Goal: Task Accomplishment & Management: Manage account settings

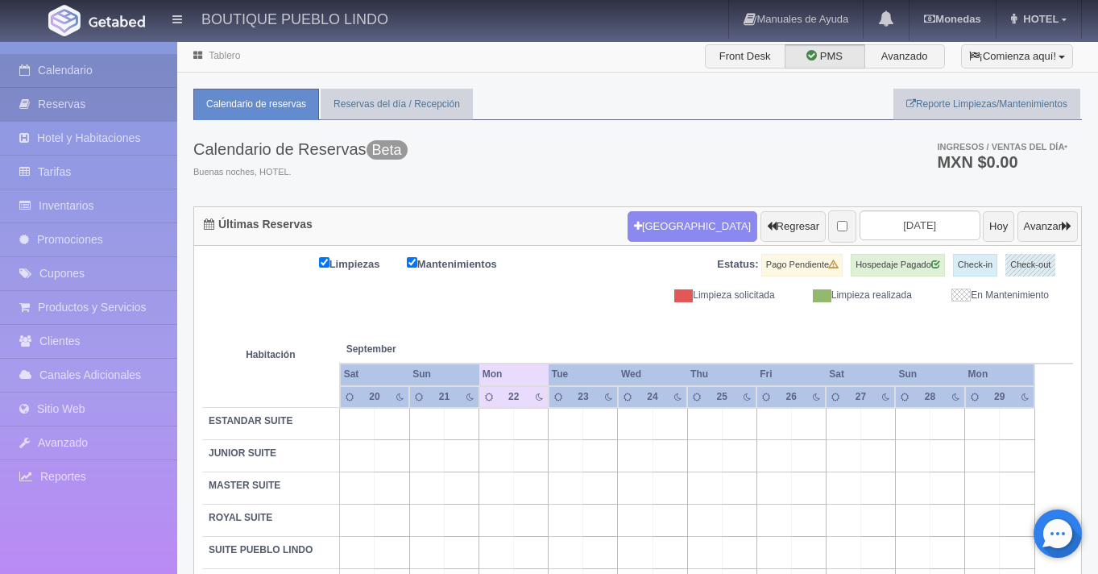
click at [114, 107] on link "Reservas" at bounding box center [88, 104] width 177 height 33
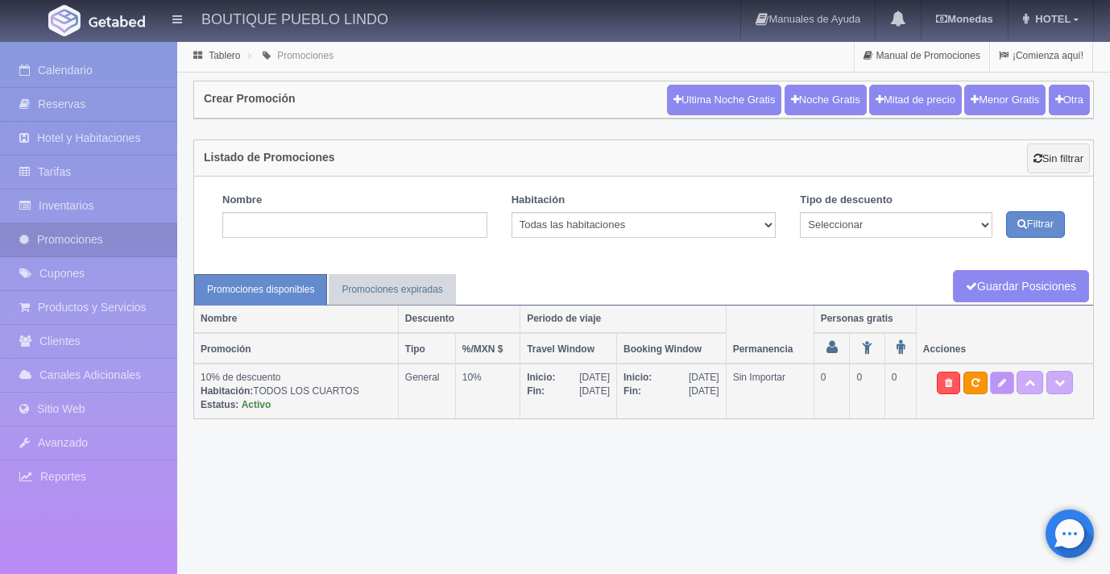
click at [1010, 388] on link at bounding box center [1002, 382] width 24 height 23
type textarea "Visita nuestro hermoso hotel que esta ubicado en el maravilloso pueblo de [GEOG…"
select select "General"
type input "[DATE]"
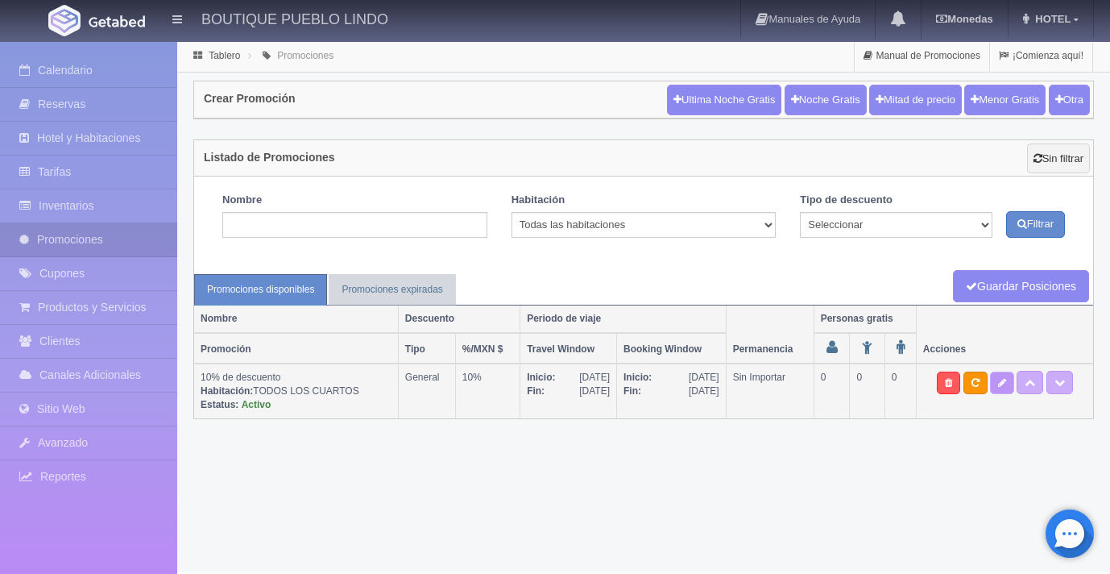
type input "[DATE]"
checkbox input "true"
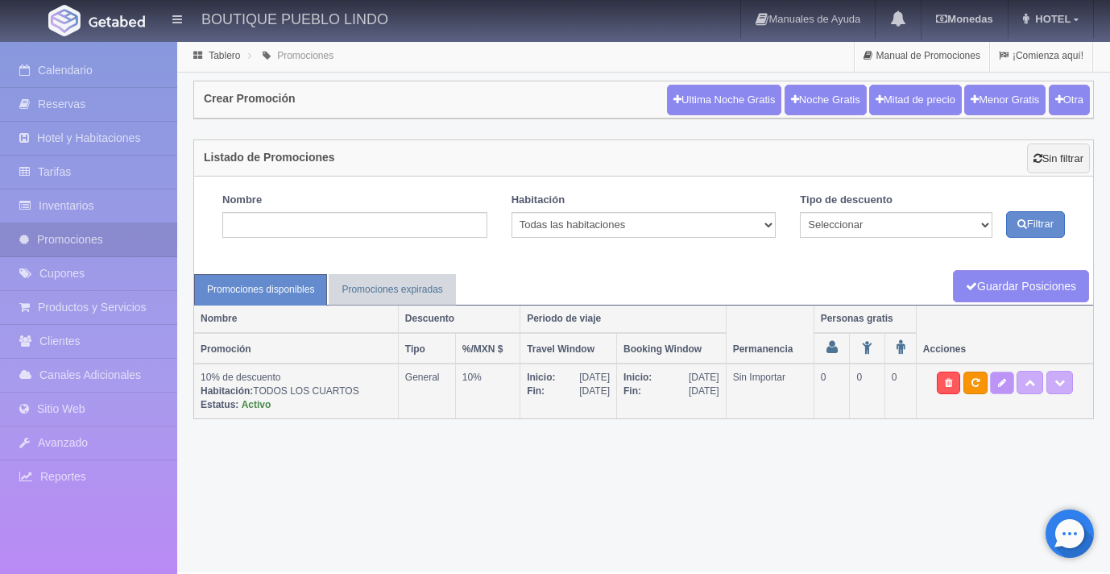
checkbox input "true"
type input "10"
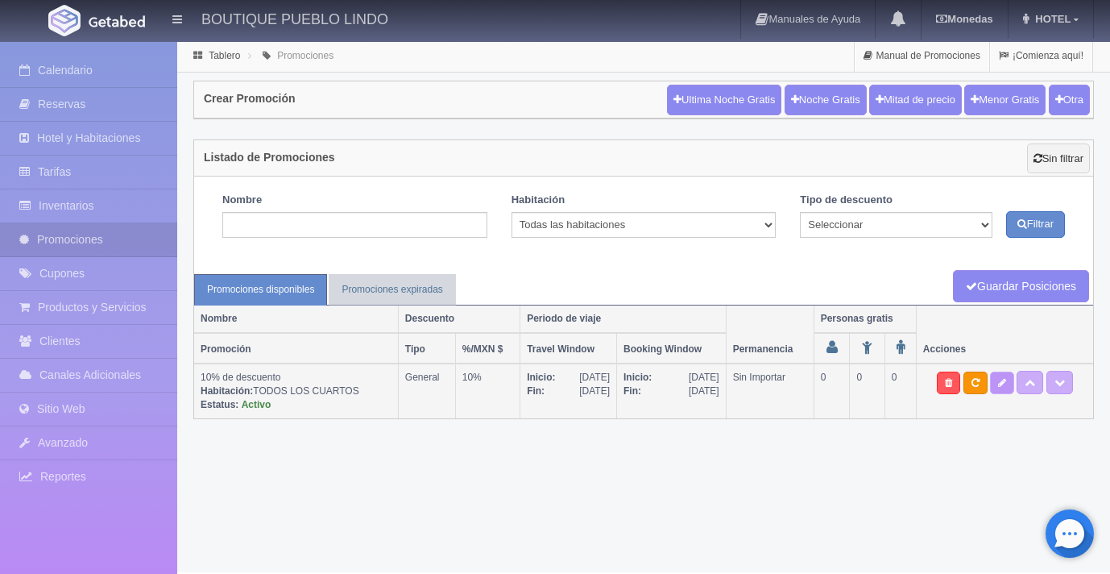
type input "0"
type input "999"
select select "10% de descuento"
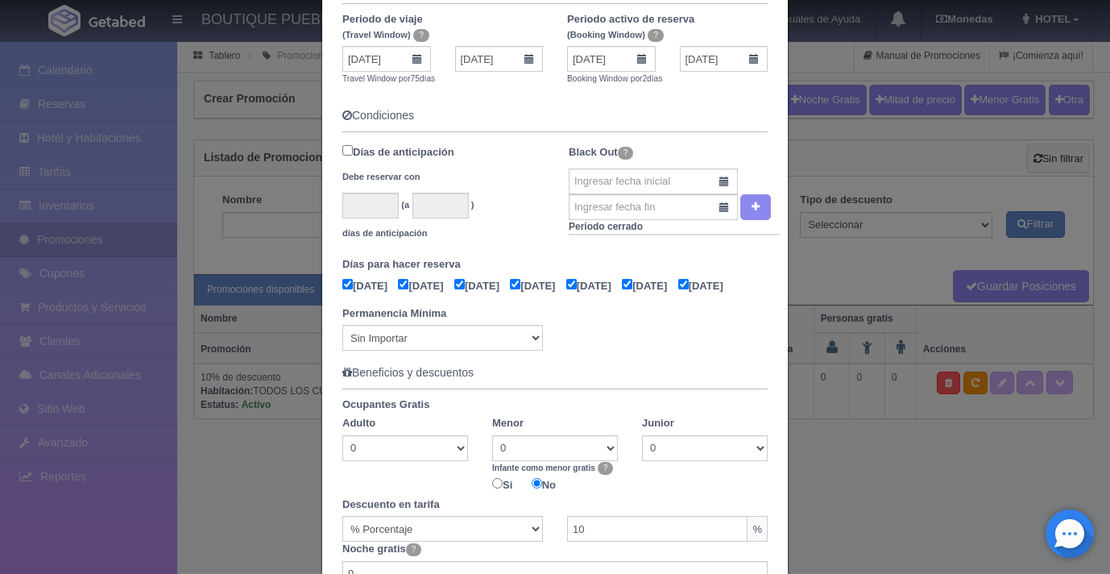
scroll to position [728, 0]
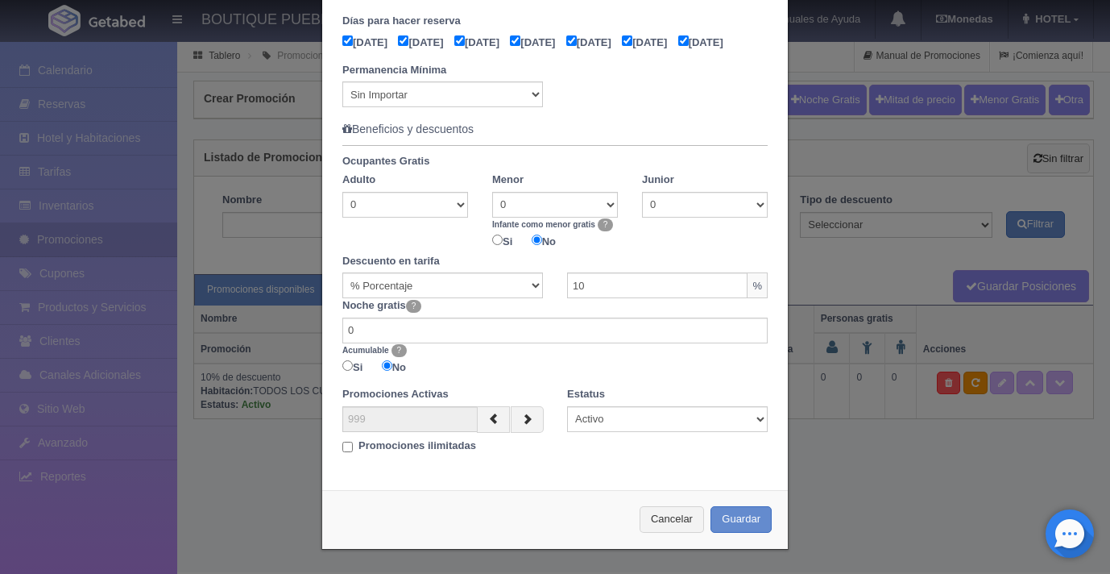
click at [342, 447] on input "Promociones ilimitadas" at bounding box center [347, 447] width 10 height 10
checkbox input "true"
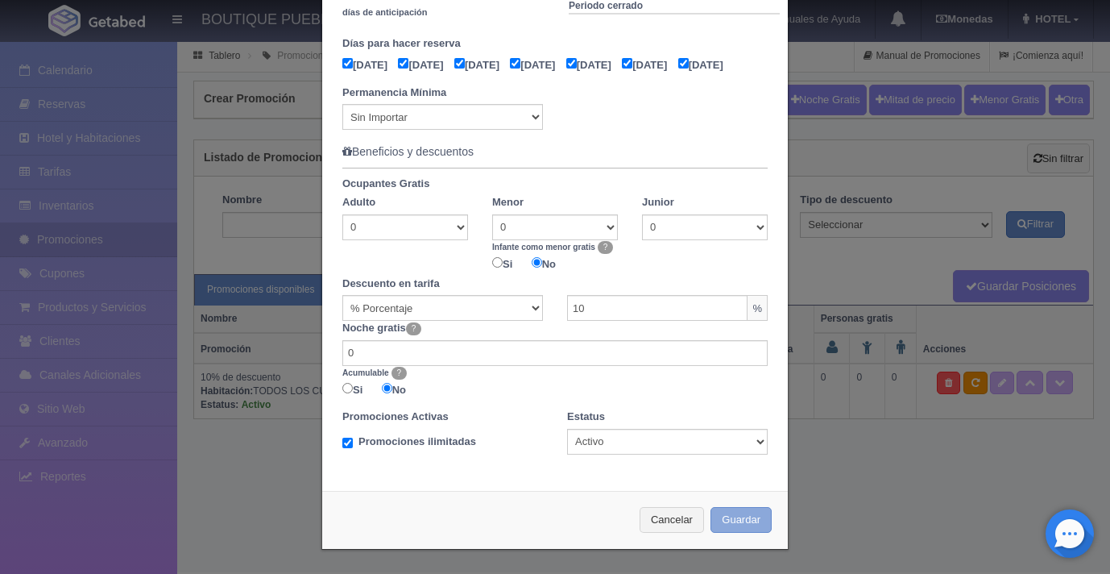
click at [738, 520] on button "Guardar" at bounding box center [741, 520] width 61 height 27
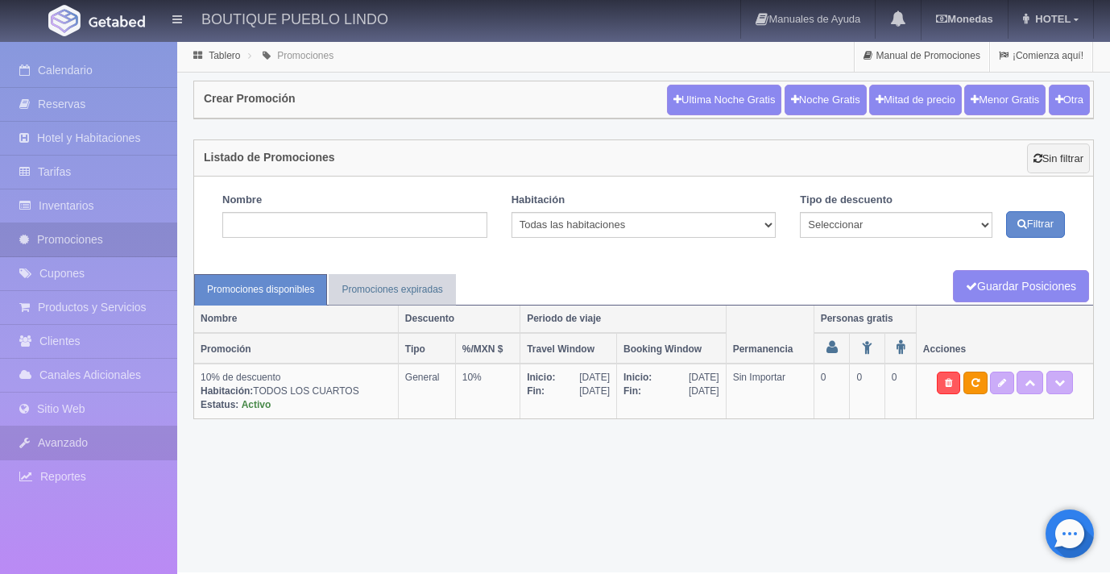
click at [70, 449] on link "Avanzado" at bounding box center [88, 442] width 177 height 33
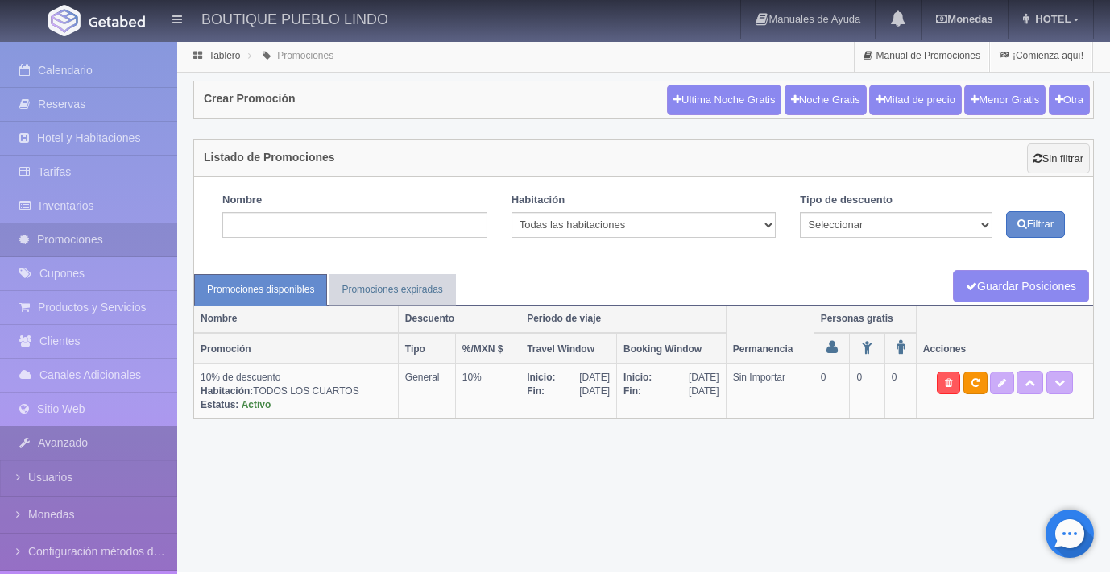
click at [71, 448] on link "Avanzado" at bounding box center [88, 442] width 177 height 33
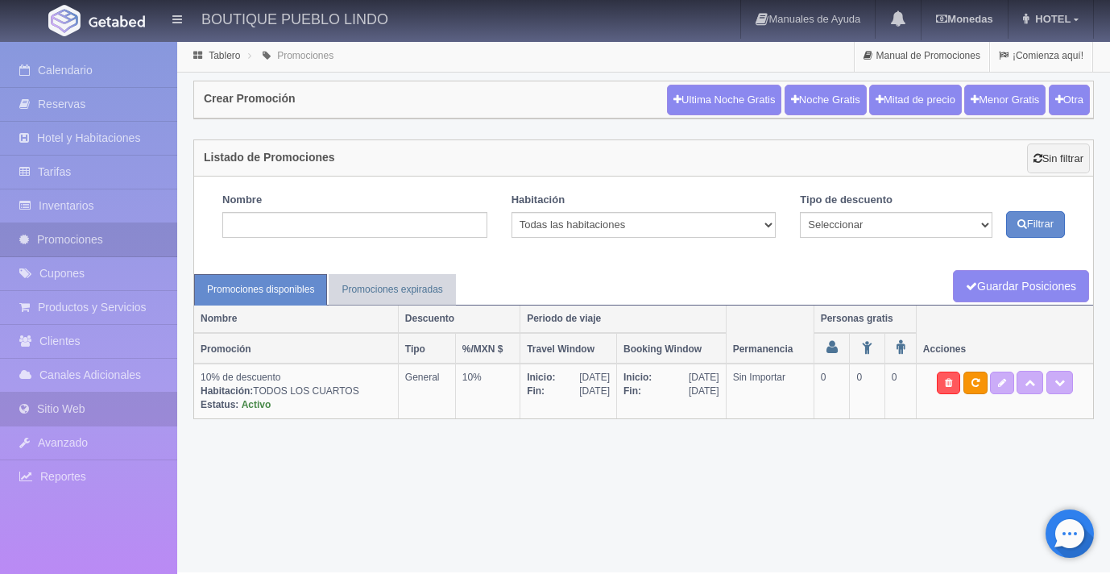
click at [89, 410] on link "Sitio Web" at bounding box center [88, 408] width 177 height 33
click at [89, 411] on link "Sitio Web" at bounding box center [88, 408] width 177 height 33
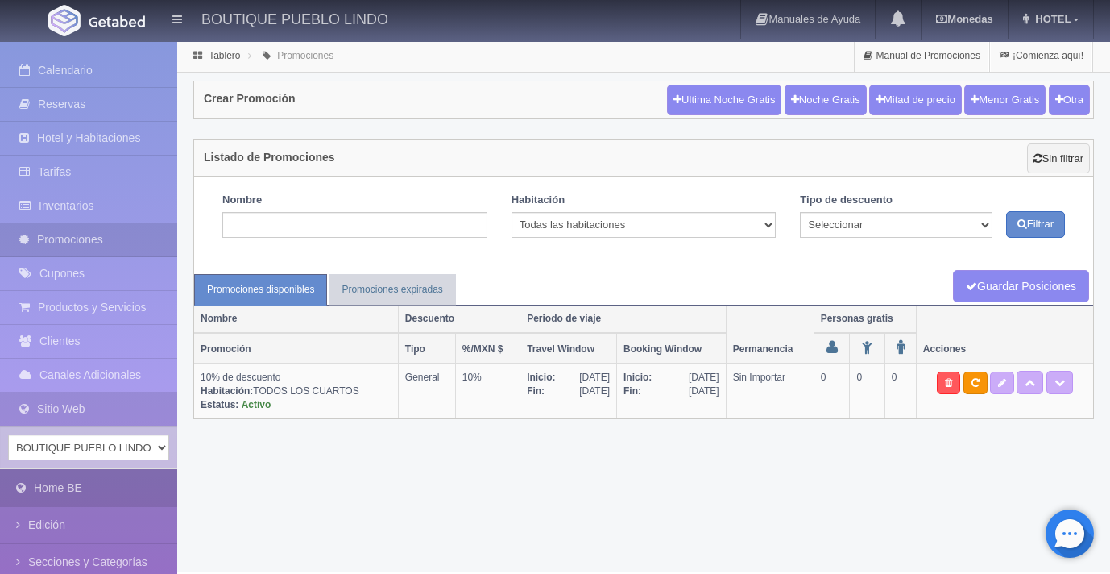
click at [98, 495] on link "Home BE" at bounding box center [88, 488] width 177 height 36
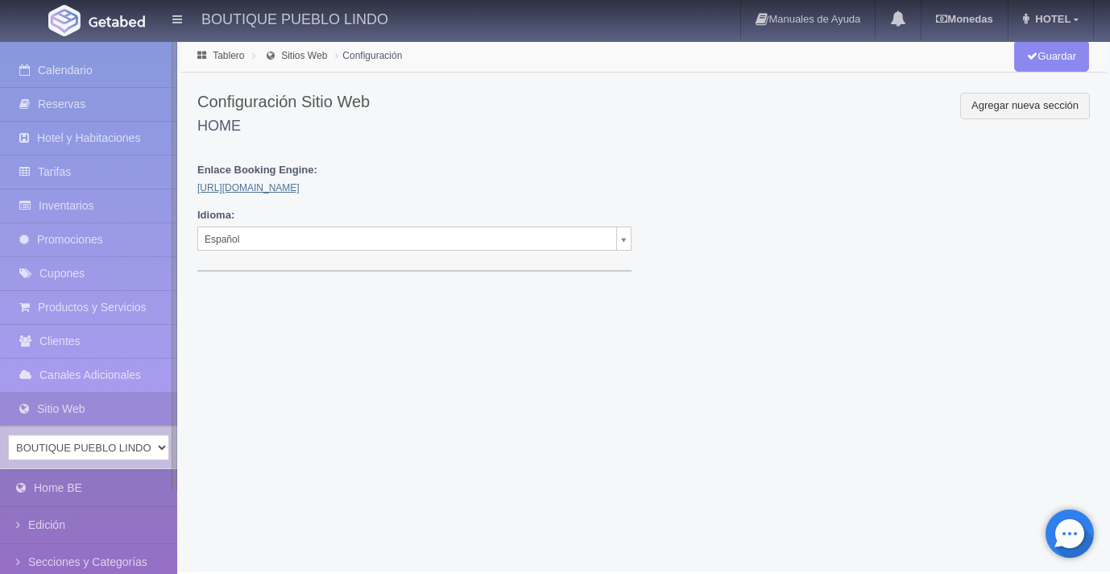
click at [262, 187] on link "[URL][DOMAIN_NAME]" at bounding box center [248, 187] width 102 height 11
click at [86, 234] on link "Promociones" at bounding box center [88, 239] width 177 height 33
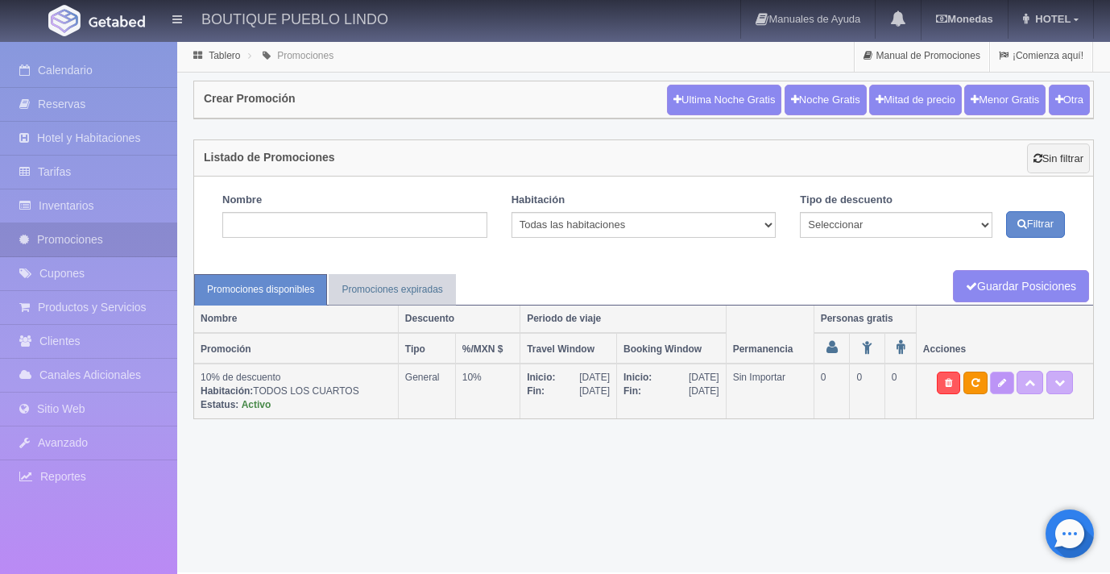
click at [1001, 388] on link at bounding box center [1002, 382] width 24 height 23
type textarea "Visita nuestro hermoso hotel que esta ubicado en el maravilloso pueblo de Taxco…"
select select "General"
type input "17-09-2025"
type input "30-11-2025"
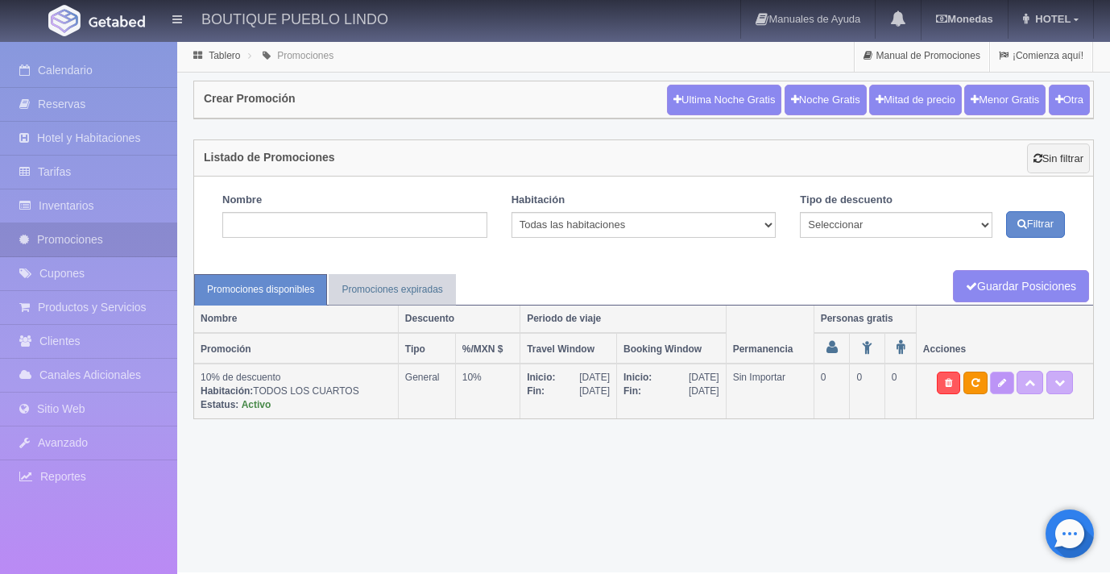
type input "15-11-2025"
type input "16-11-2025"
checkbox input "true"
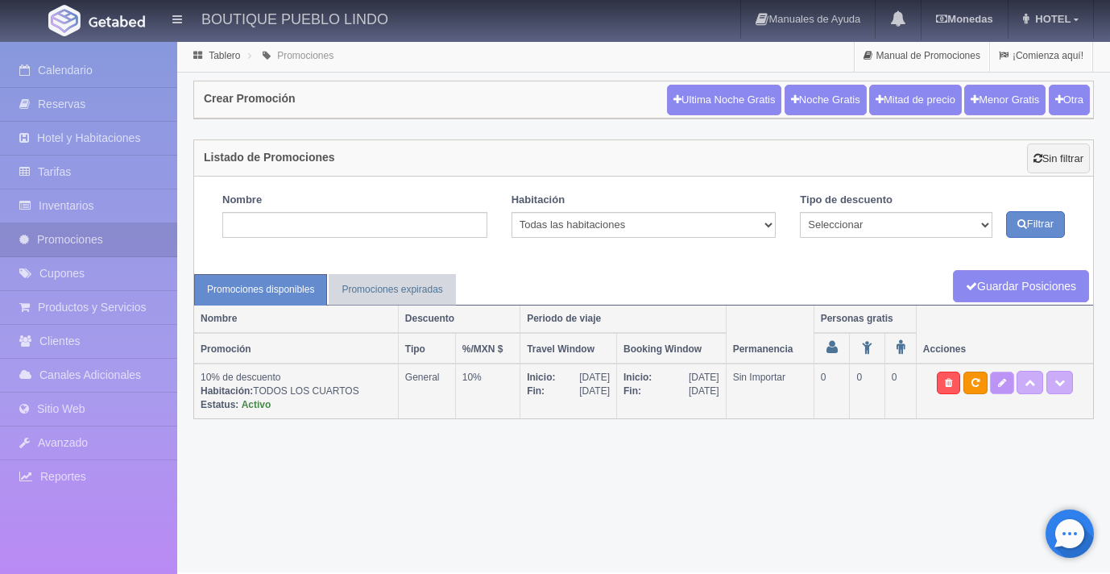
checkbox input "true"
type input "10"
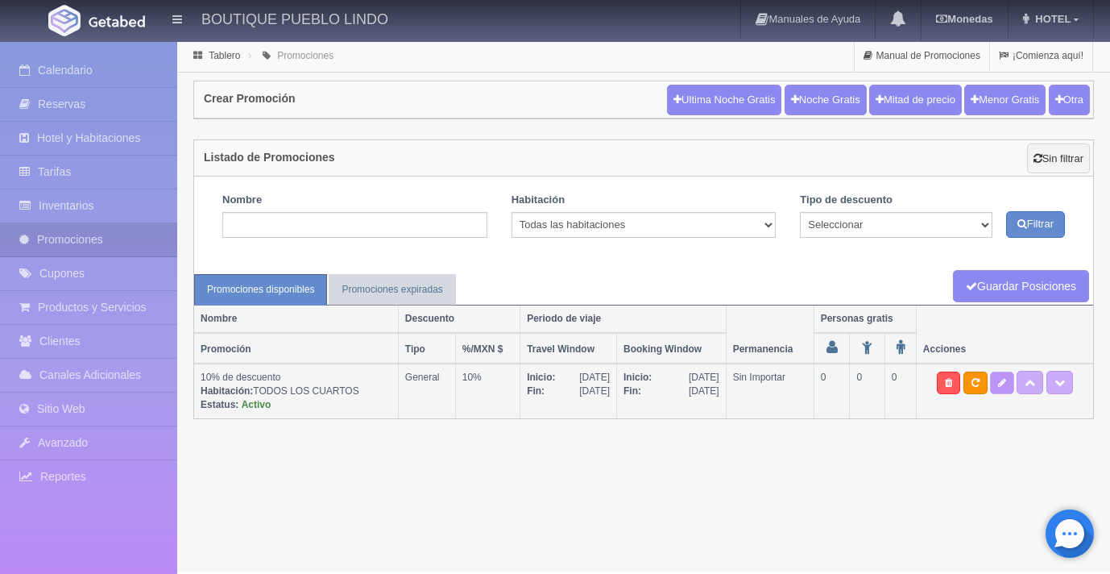
type input "0"
type input "999"
select select "10% de descuento"
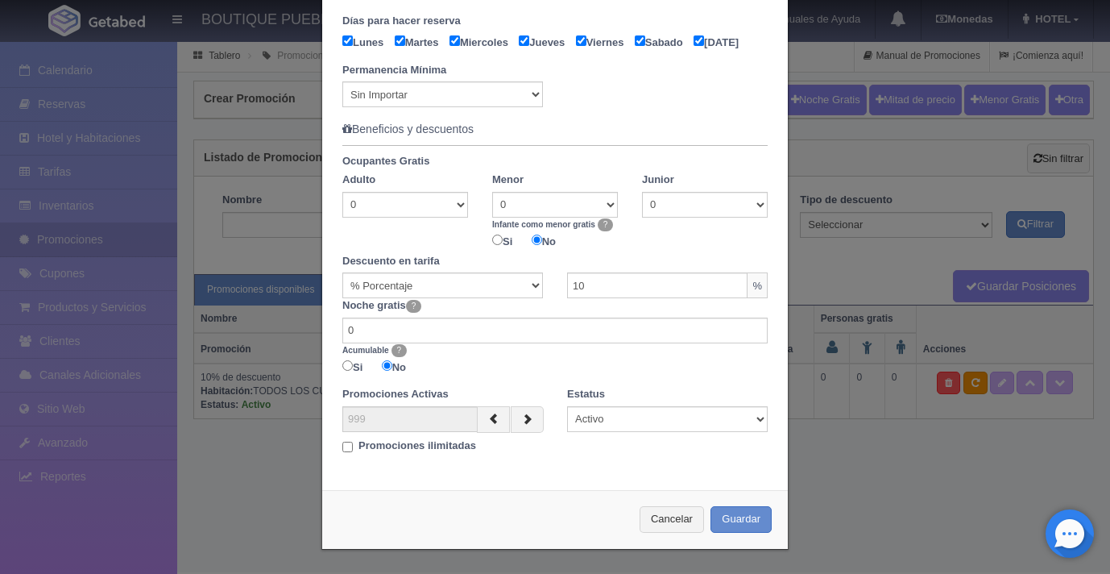
scroll to position [728, 0]
click at [750, 517] on button "Guardar" at bounding box center [741, 519] width 61 height 27
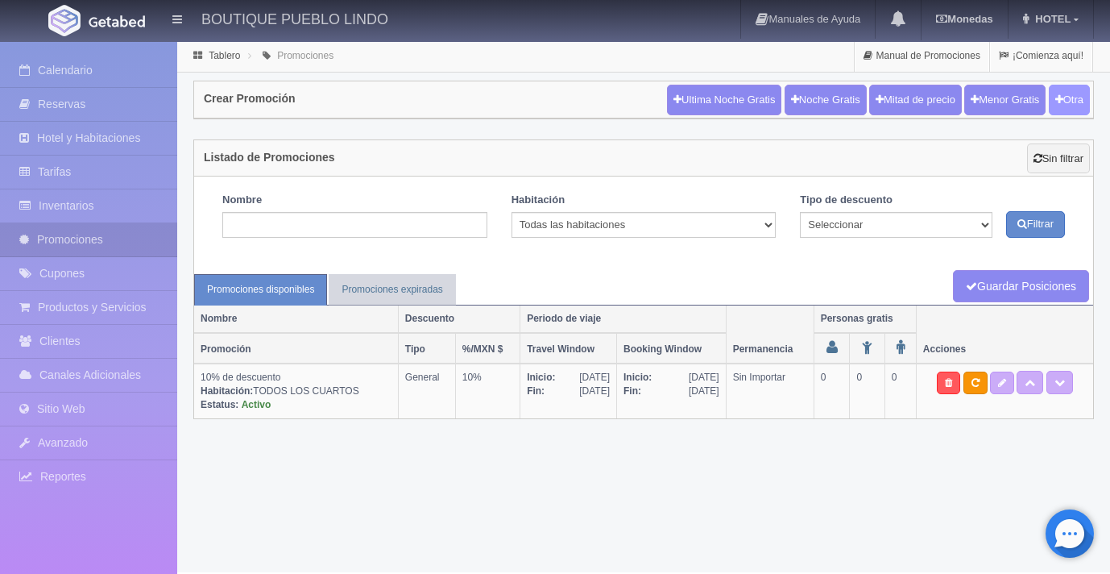
click at [1065, 104] on button "Otra" at bounding box center [1069, 100] width 41 height 31
checkbox input "true"
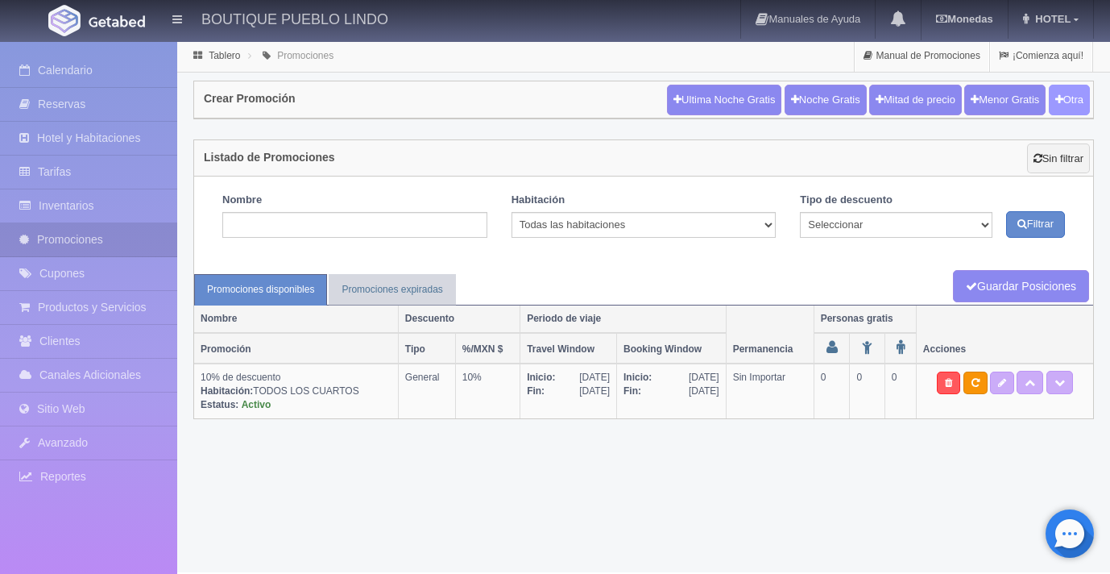
checkbox input "true"
type input "20"
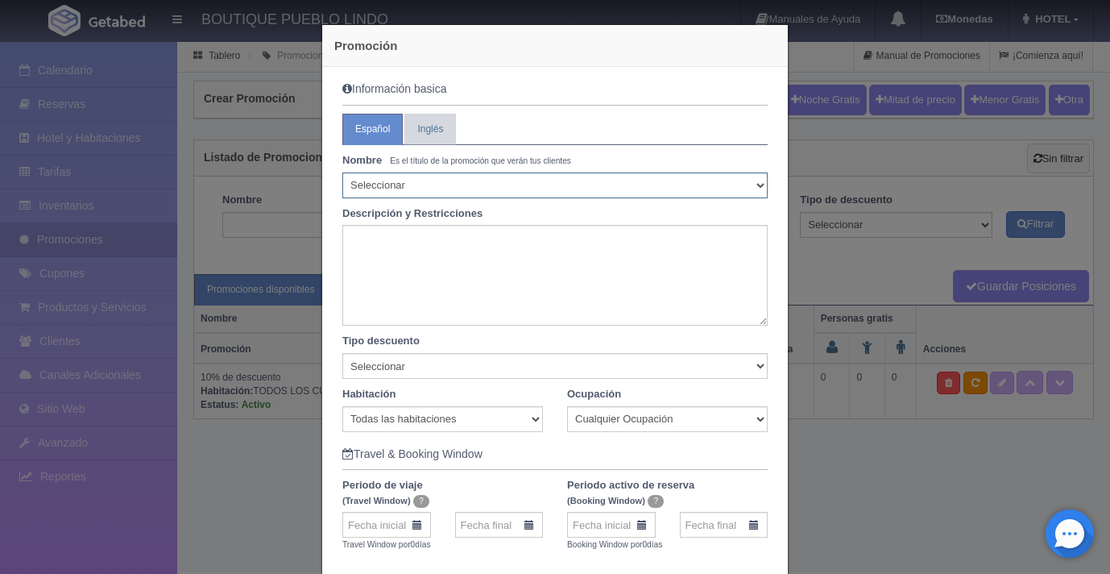
click at [588, 186] on select "Seleccionar 10% de descuento 15% de descuento 15% de descuento y 2 menores grat…" at bounding box center [554, 185] width 425 height 26
select select "10% de descuento"
click at [342, 172] on select "Seleccionar 10% de descuento 15% de descuento 15% de descuento y 2 menores grat…" at bounding box center [554, 185] width 425 height 26
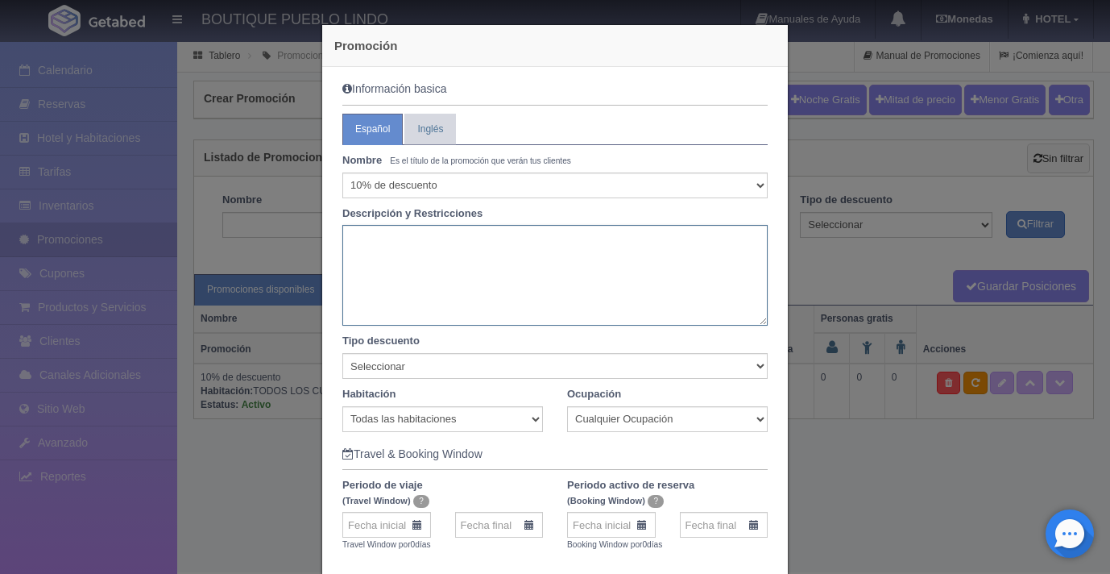
click at [567, 246] on textarea at bounding box center [554, 275] width 425 height 101
type textarea "Reserva directo en nuestra pagina y llevate un precio especial"
click at [454, 362] on select "Seleccionar Noche gratis Última Noche General" at bounding box center [554, 366] width 425 height 26
select select "General"
click at [342, 353] on select "Seleccionar Noche gratis Última Noche General" at bounding box center [554, 366] width 425 height 26
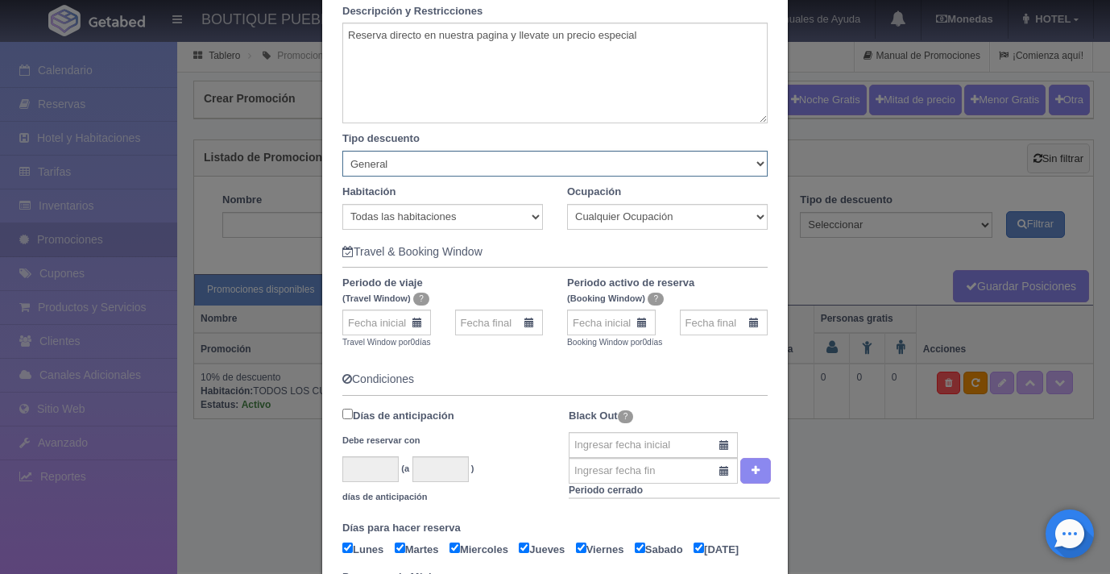
scroll to position [234, 0]
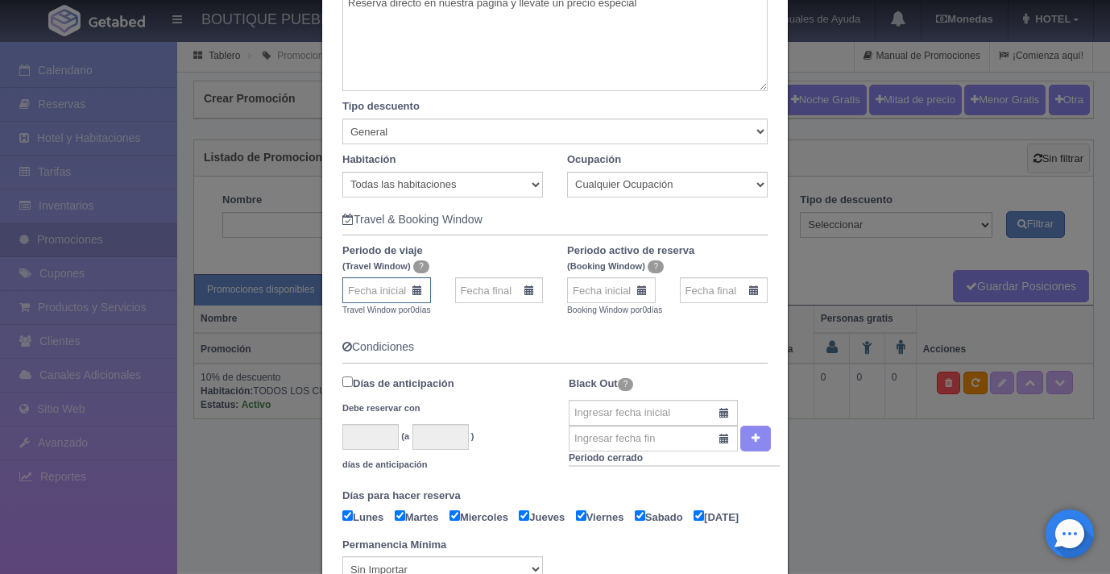
click at [412, 293] on input "text" at bounding box center [386, 290] width 89 height 26
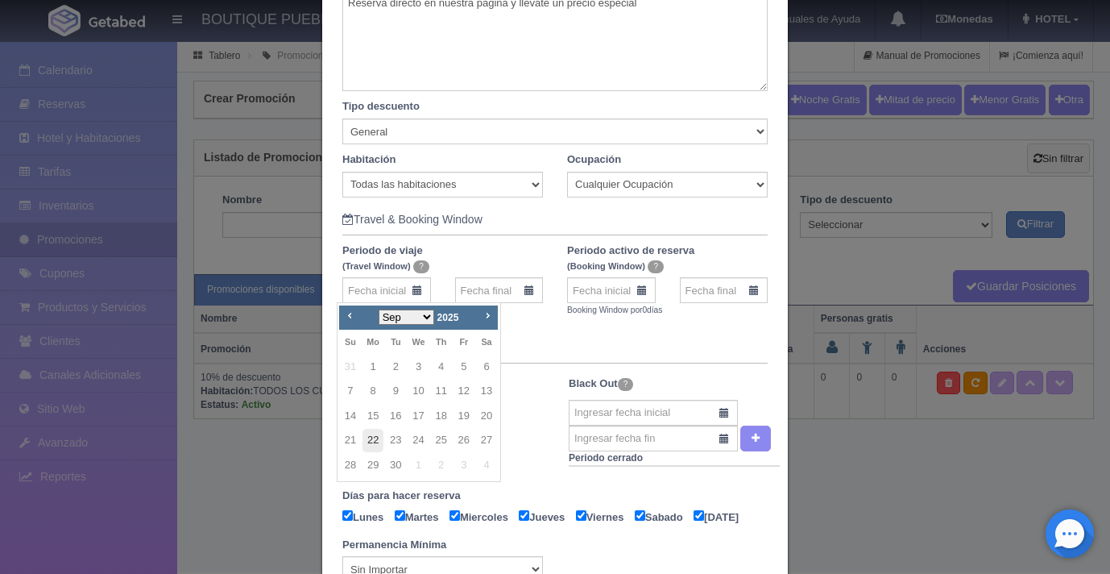
click at [368, 435] on link "22" at bounding box center [373, 440] width 21 height 23
type input "22-09-2025"
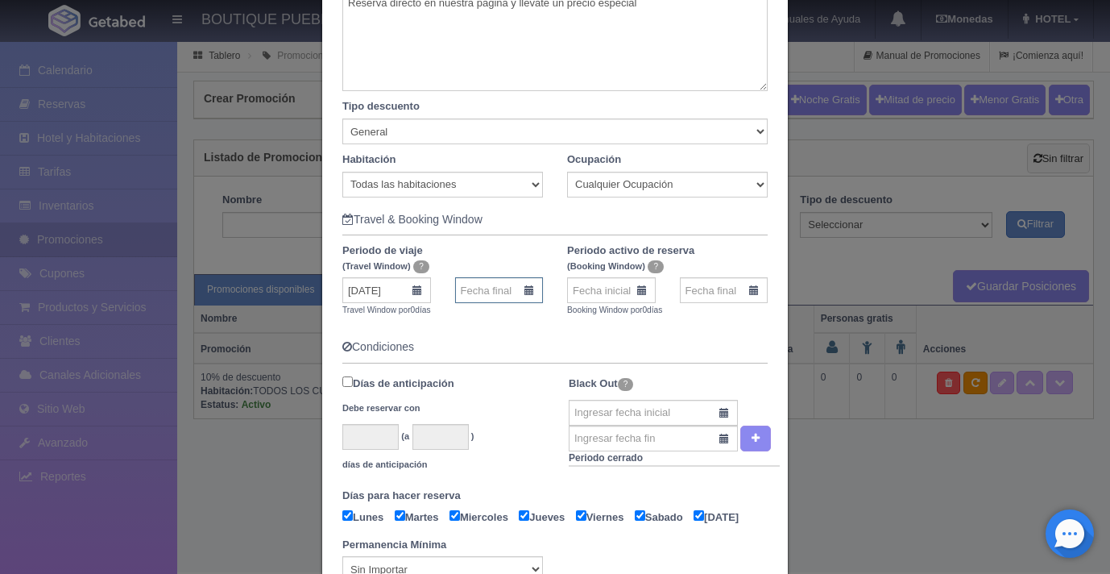
click at [503, 297] on input "text" at bounding box center [499, 290] width 89 height 26
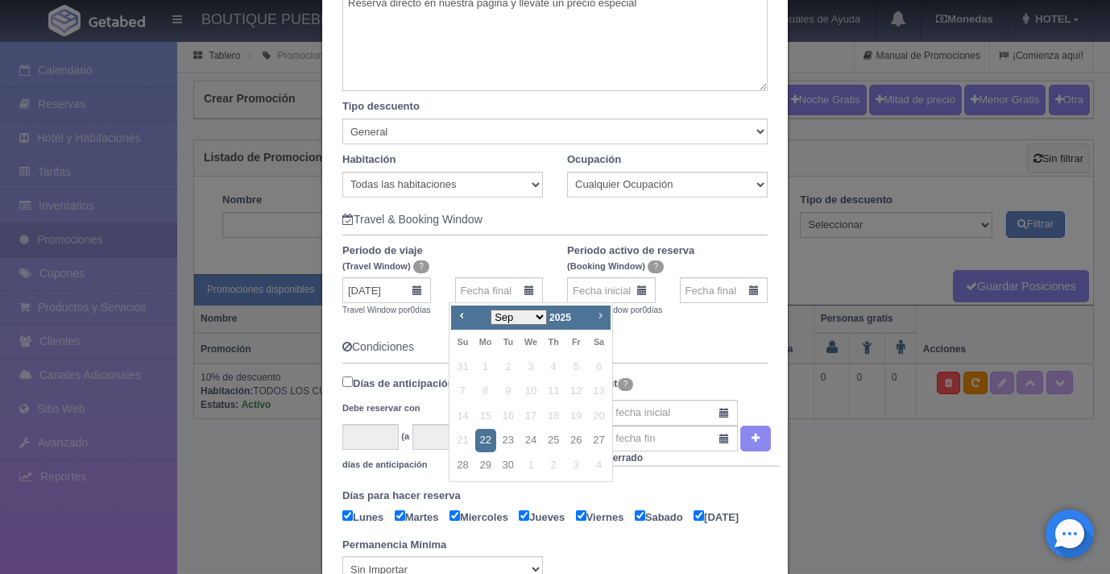
click at [597, 320] on span "Next" at bounding box center [600, 315] width 13 height 13
click at [461, 491] on link "30" at bounding box center [462, 490] width 21 height 23
type input "30-11-2025"
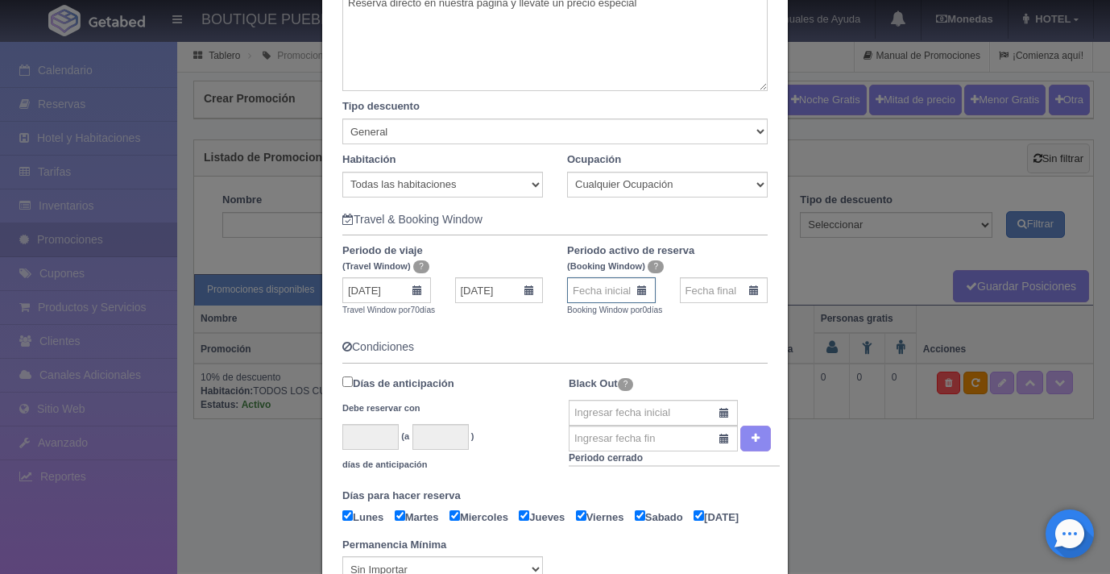
click at [602, 297] on input "text" at bounding box center [611, 290] width 89 height 26
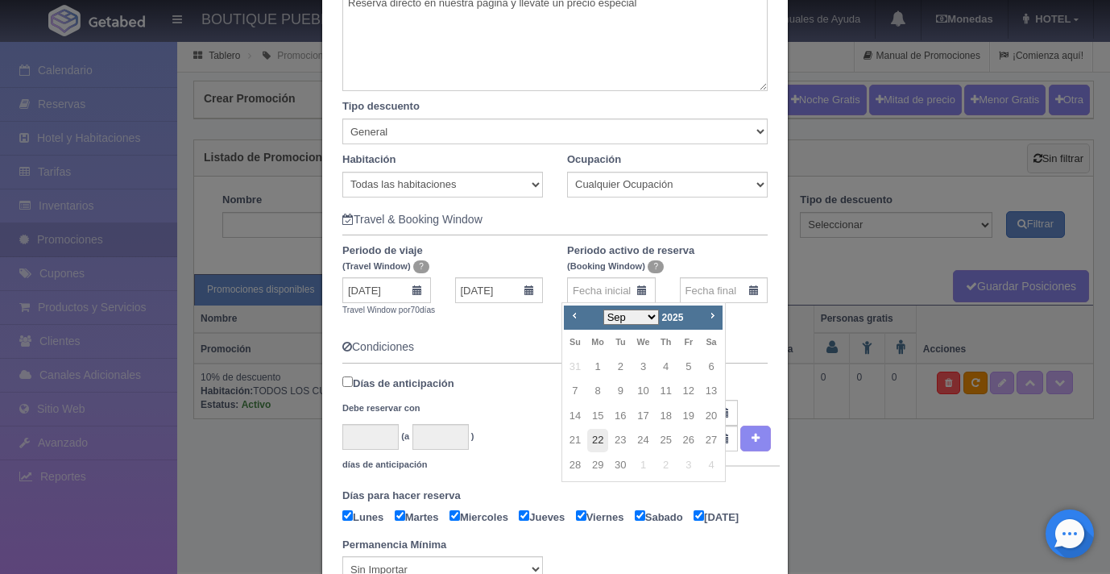
click at [601, 442] on link "22" at bounding box center [597, 440] width 21 height 23
type input "22-09-2025"
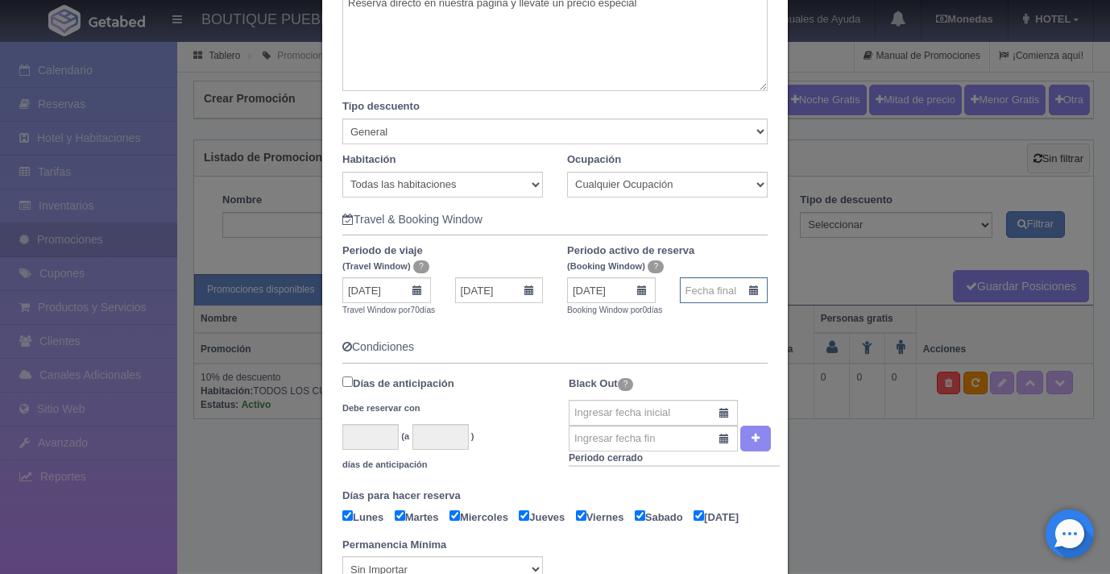
click at [745, 290] on input "text" at bounding box center [724, 290] width 89 height 26
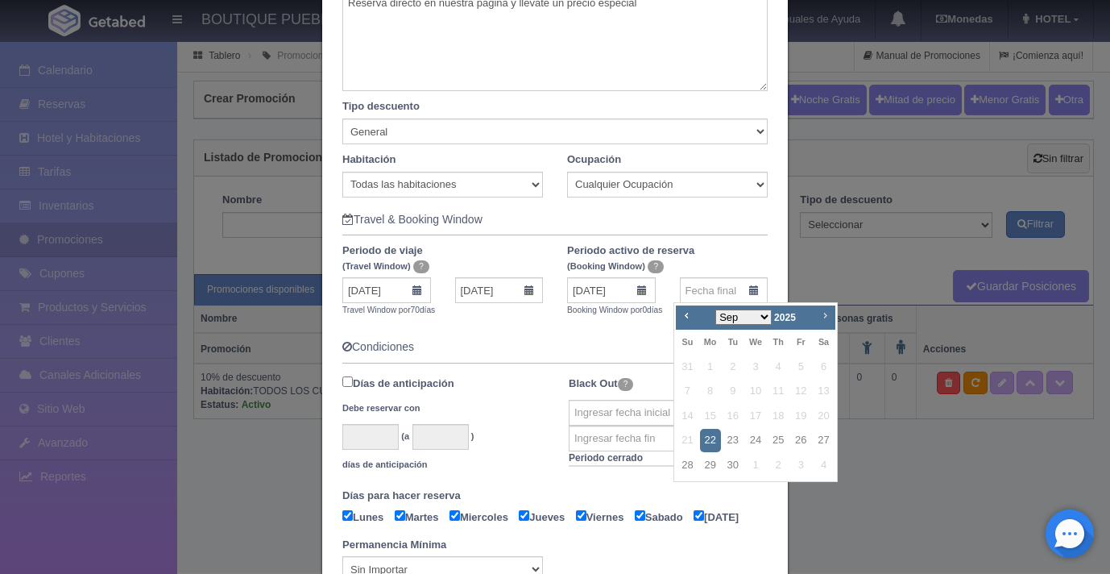
click at [820, 313] on span "Next" at bounding box center [825, 315] width 13 height 13
click at [689, 491] on link "30" at bounding box center [687, 490] width 21 height 23
type input "30-11-2025"
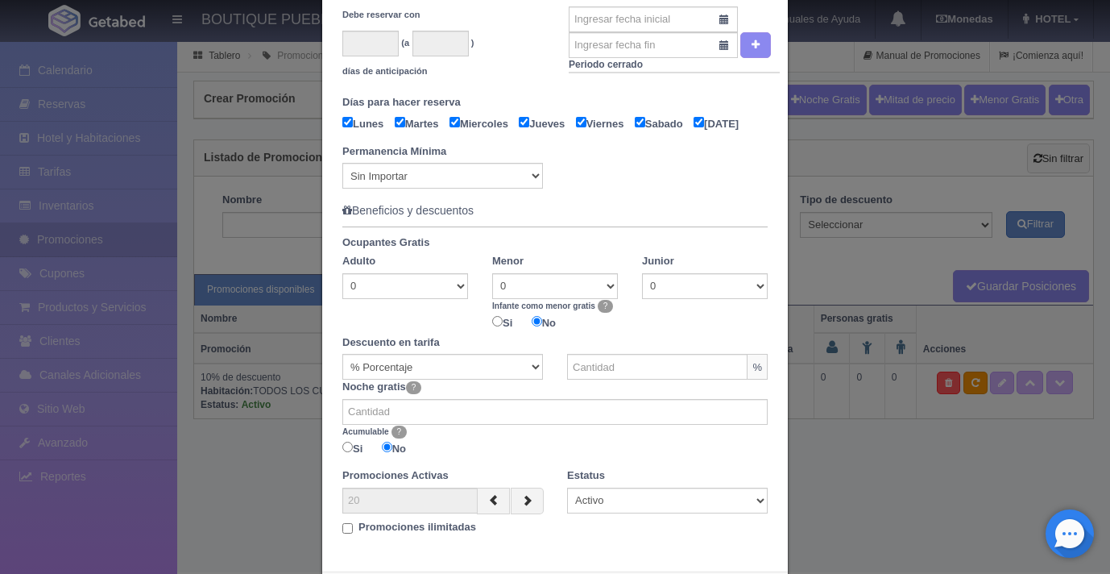
scroll to position [633, 0]
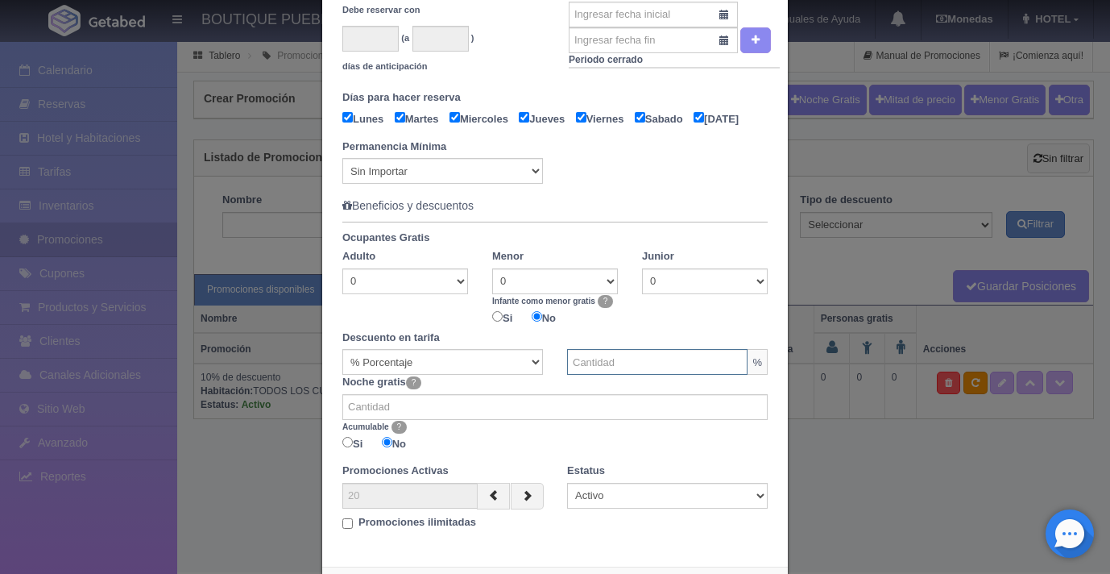
click at [619, 375] on input "text" at bounding box center [657, 362] width 181 height 26
type input "10"
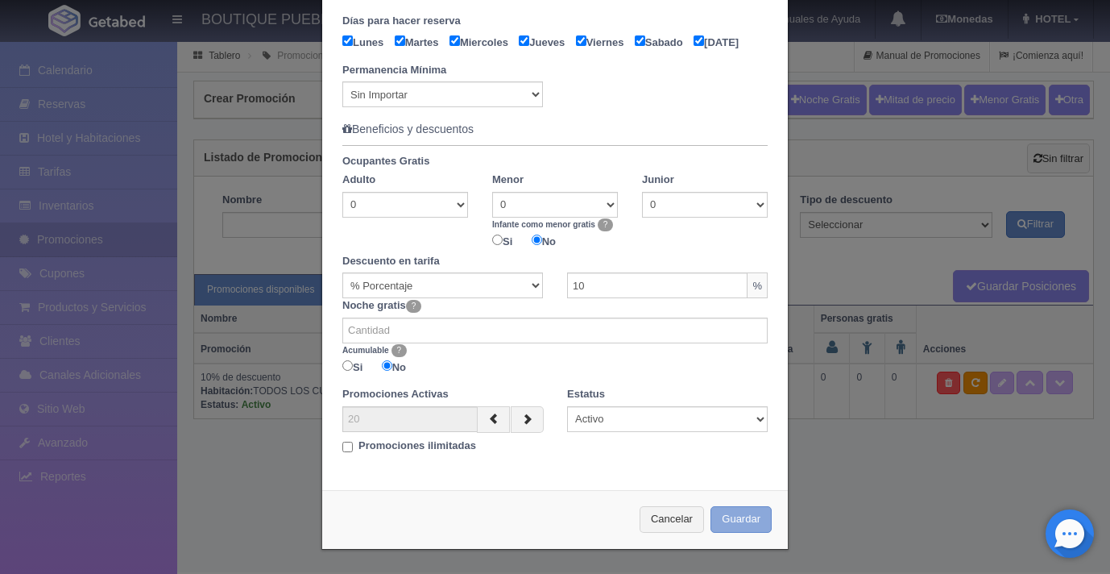
click at [725, 517] on button "Guardar" at bounding box center [741, 519] width 61 height 27
